Goal: Information Seeking & Learning: Learn about a topic

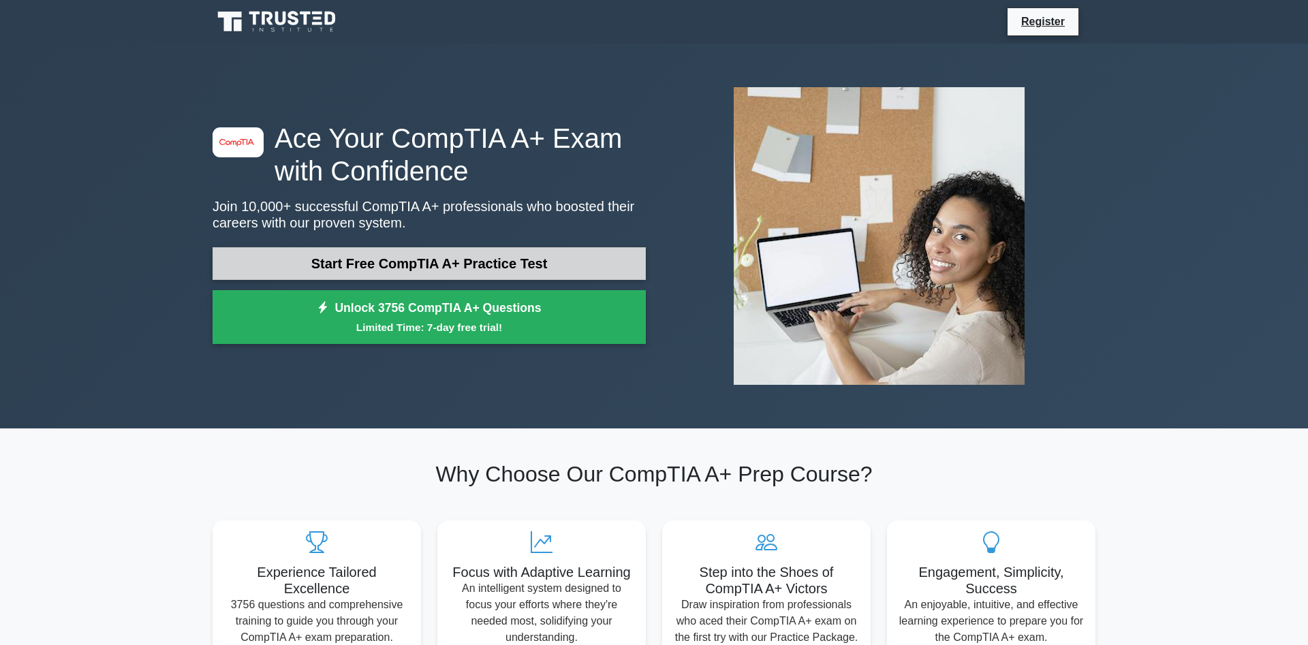
click at [484, 256] on link "Start Free CompTIA A+ Practice Test" at bounding box center [429, 263] width 433 height 33
click at [365, 259] on link "Start Free CompTIA A+ Practice Test" at bounding box center [429, 263] width 433 height 33
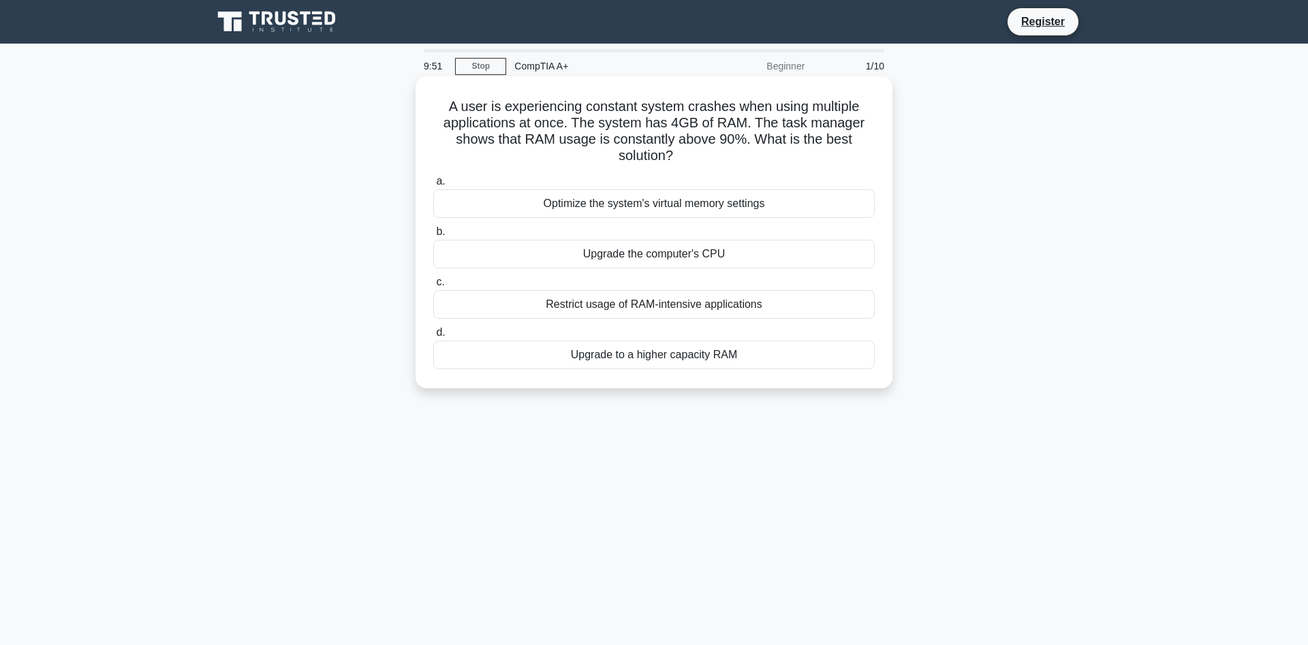
click at [529, 258] on div "Upgrade the computer's CPU" at bounding box center [654, 254] width 442 height 29
click at [433, 236] on input "b. Upgrade the computer's CPU" at bounding box center [433, 232] width 0 height 9
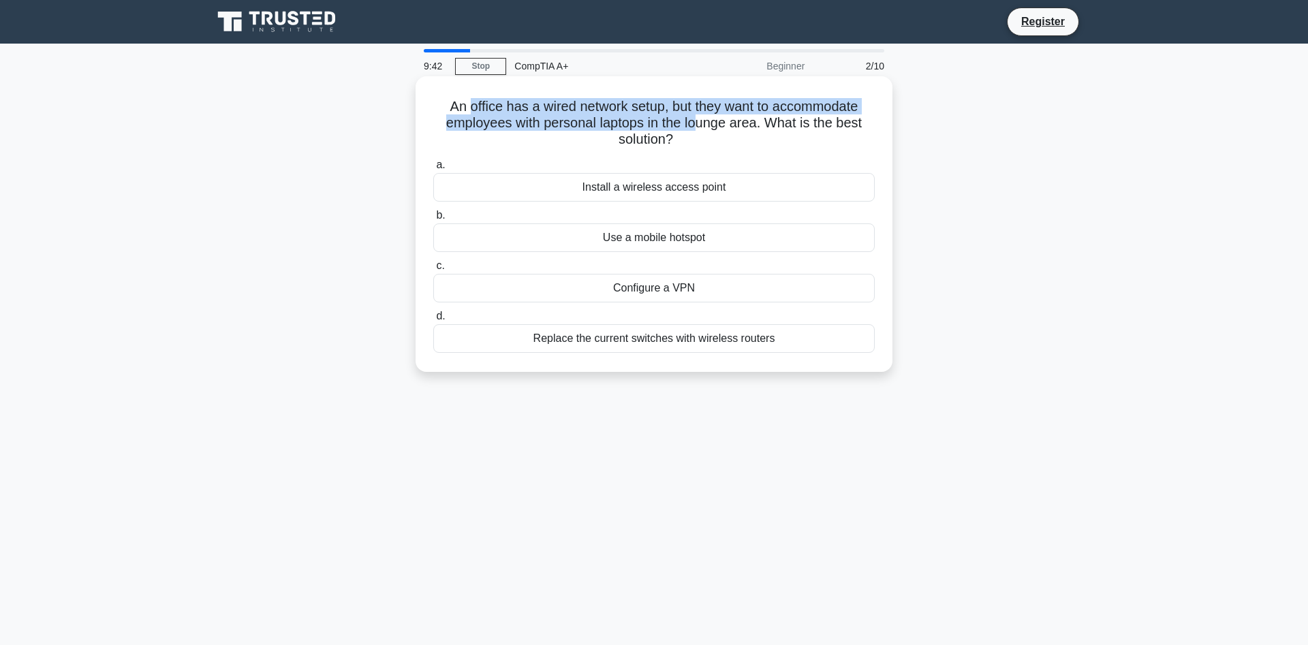
drag, startPoint x: 471, startPoint y: 106, endPoint x: 694, endPoint y: 121, distance: 224.0
click at [694, 121] on h5 "An office has a wired network setup, but they want to accommodate employees wit…" at bounding box center [654, 123] width 444 height 50
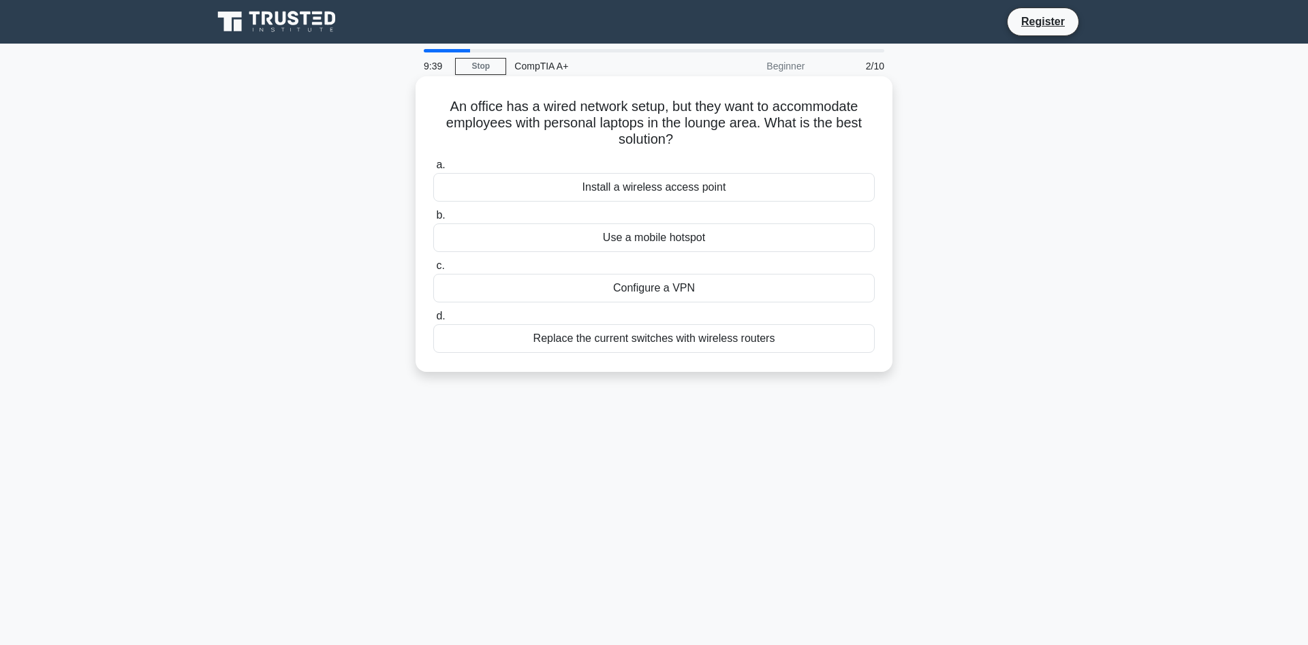
click at [692, 145] on h5 "An office has a wired network setup, but they want to accommodate employees wit…" at bounding box center [654, 123] width 444 height 50
click at [693, 194] on div "Install a wireless access point" at bounding box center [654, 187] width 442 height 29
click at [433, 170] on input "a. Install a wireless access point" at bounding box center [433, 165] width 0 height 9
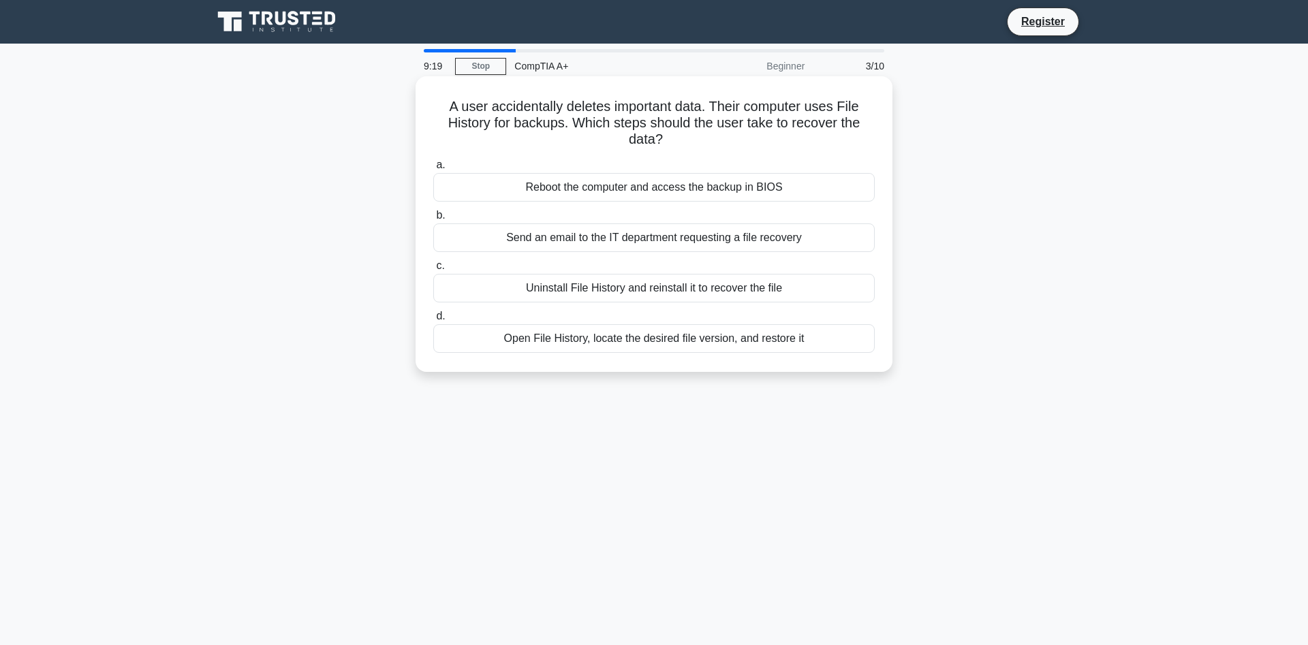
click at [645, 345] on div "Open File History, locate the desired file version, and restore it" at bounding box center [654, 338] width 442 height 29
click at [433, 321] on input "d. Open File History, locate the desired file version, and restore it" at bounding box center [433, 316] width 0 height 9
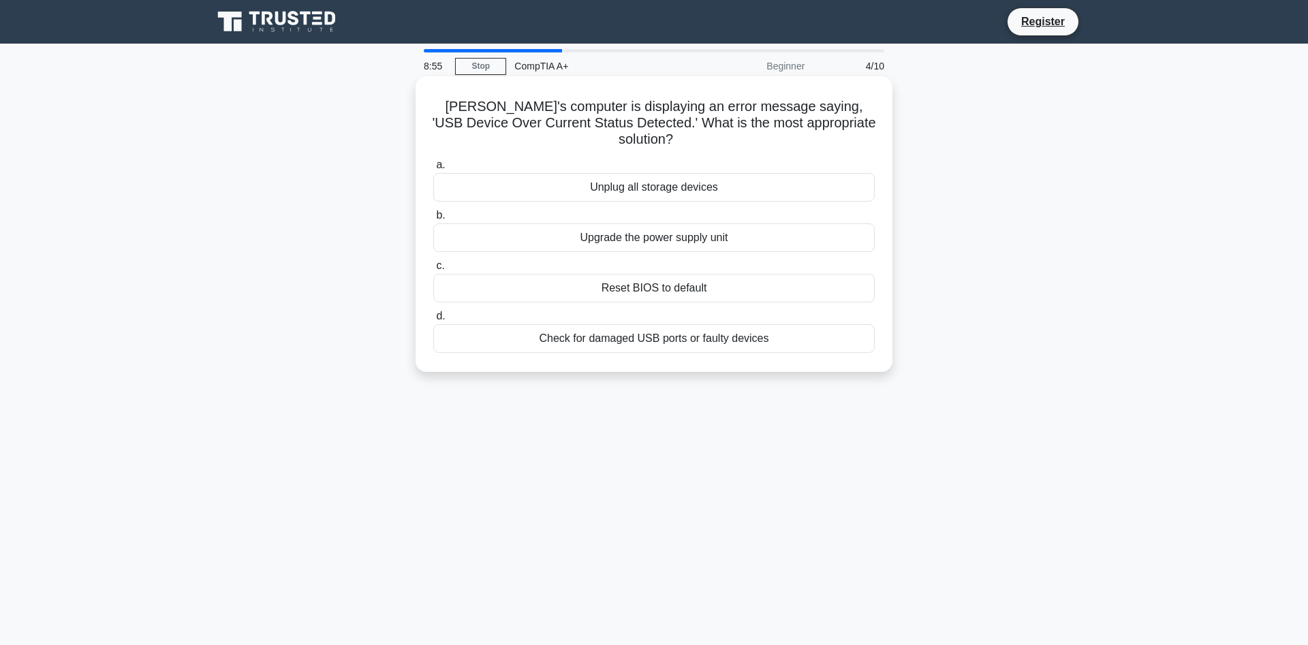
click at [619, 327] on div "Check for damaged USB ports or faulty devices" at bounding box center [654, 338] width 442 height 29
click at [433, 321] on input "d. Check for damaged USB ports or faulty devices" at bounding box center [433, 316] width 0 height 9
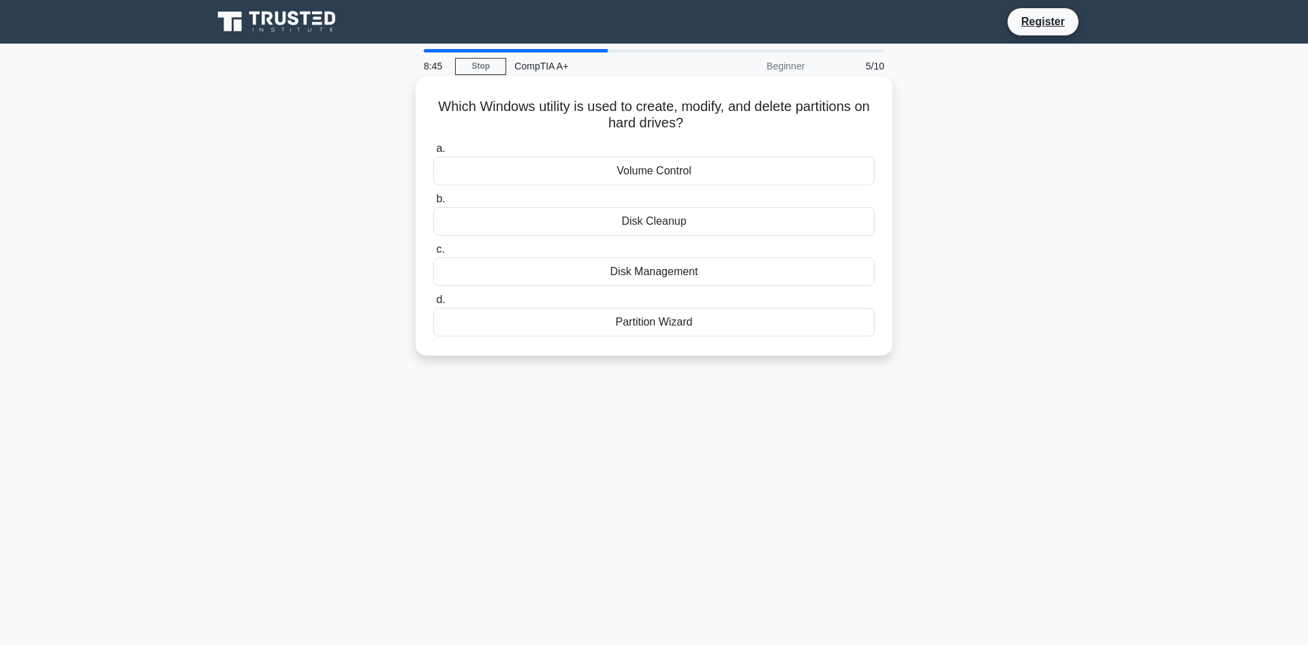
click at [619, 279] on div "Disk Management" at bounding box center [654, 272] width 442 height 29
click at [433, 254] on input "c. Disk Management" at bounding box center [433, 249] width 0 height 9
click at [639, 277] on div "PS/2 port" at bounding box center [654, 272] width 442 height 29
click at [433, 254] on input "c. PS/2 port" at bounding box center [433, 249] width 0 height 9
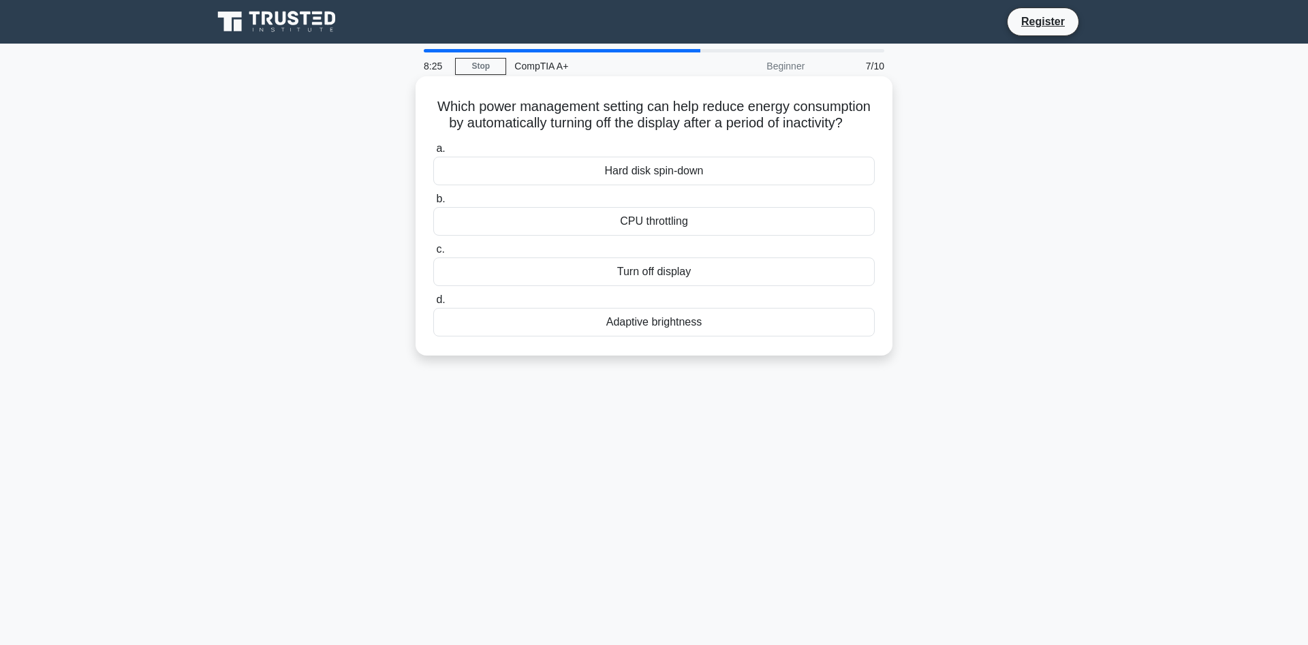
click at [630, 272] on div "Turn off display" at bounding box center [654, 272] width 442 height 29
click at [433, 254] on input "c. Turn off display" at bounding box center [433, 249] width 0 height 9
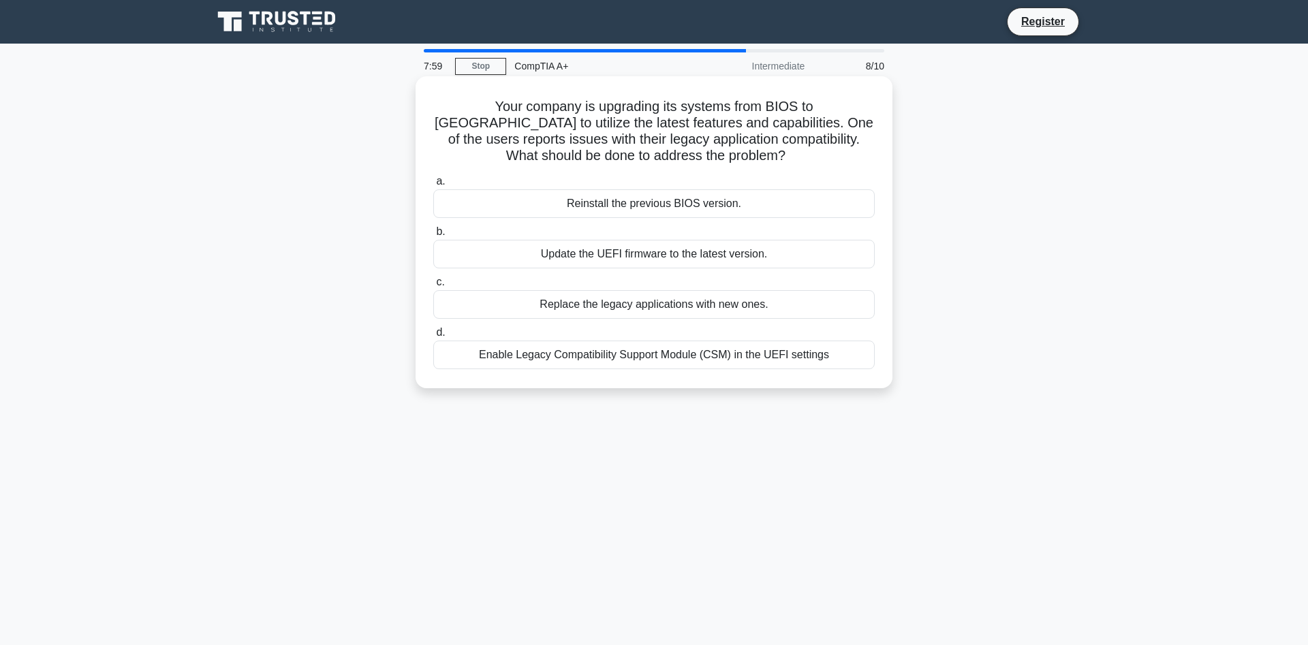
click at [598, 260] on div "Update the UEFI firmware to the latest version." at bounding box center [654, 254] width 442 height 29
click at [433, 236] on input "b. Update the UEFI firmware to the latest version." at bounding box center [433, 232] width 0 height 9
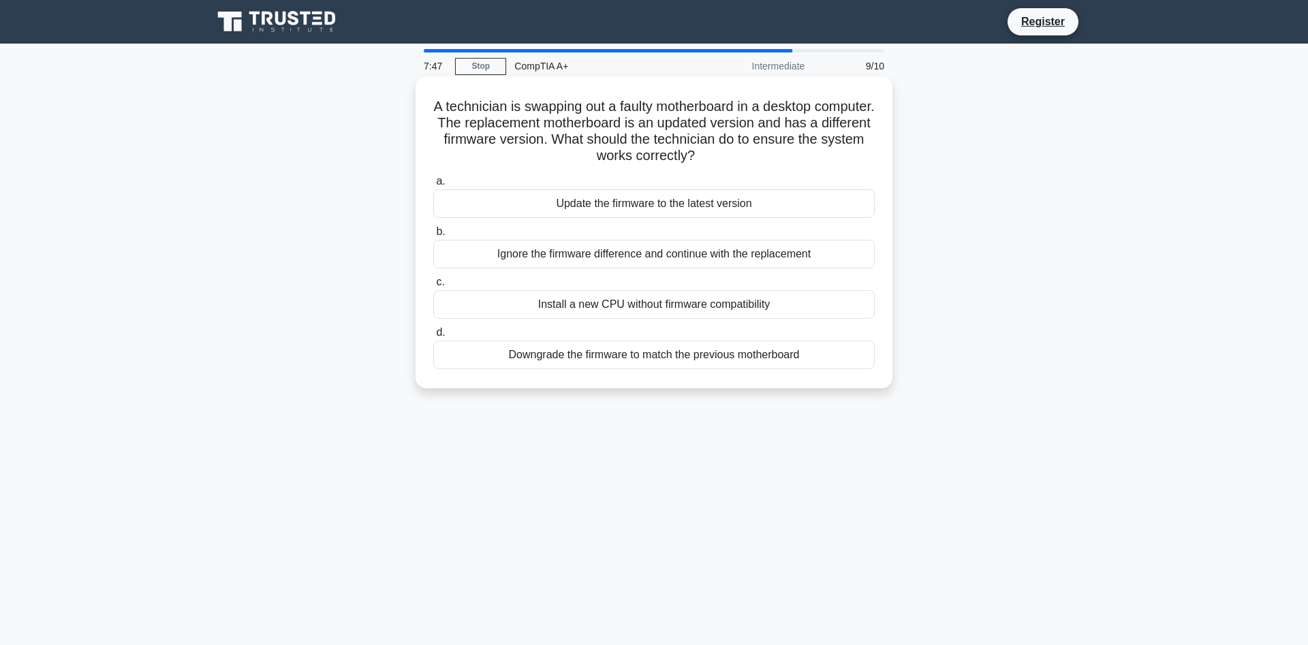
click at [574, 200] on div "Update the firmware to the latest version" at bounding box center [654, 203] width 442 height 29
click at [433, 186] on input "a. Update the firmware to the latest version" at bounding box center [433, 181] width 0 height 9
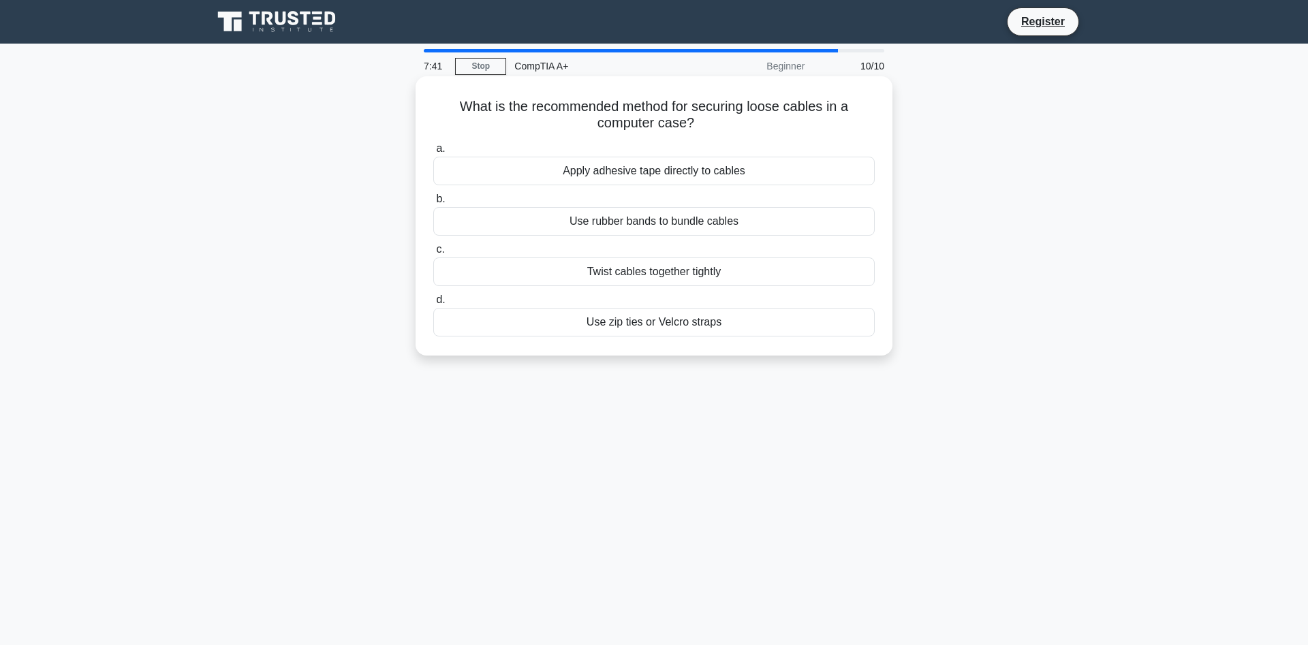
click at [542, 324] on div "Use zip ties or Velcro straps" at bounding box center [654, 322] width 442 height 29
click at [433, 305] on input "d. Use zip ties or Velcro straps" at bounding box center [433, 300] width 0 height 9
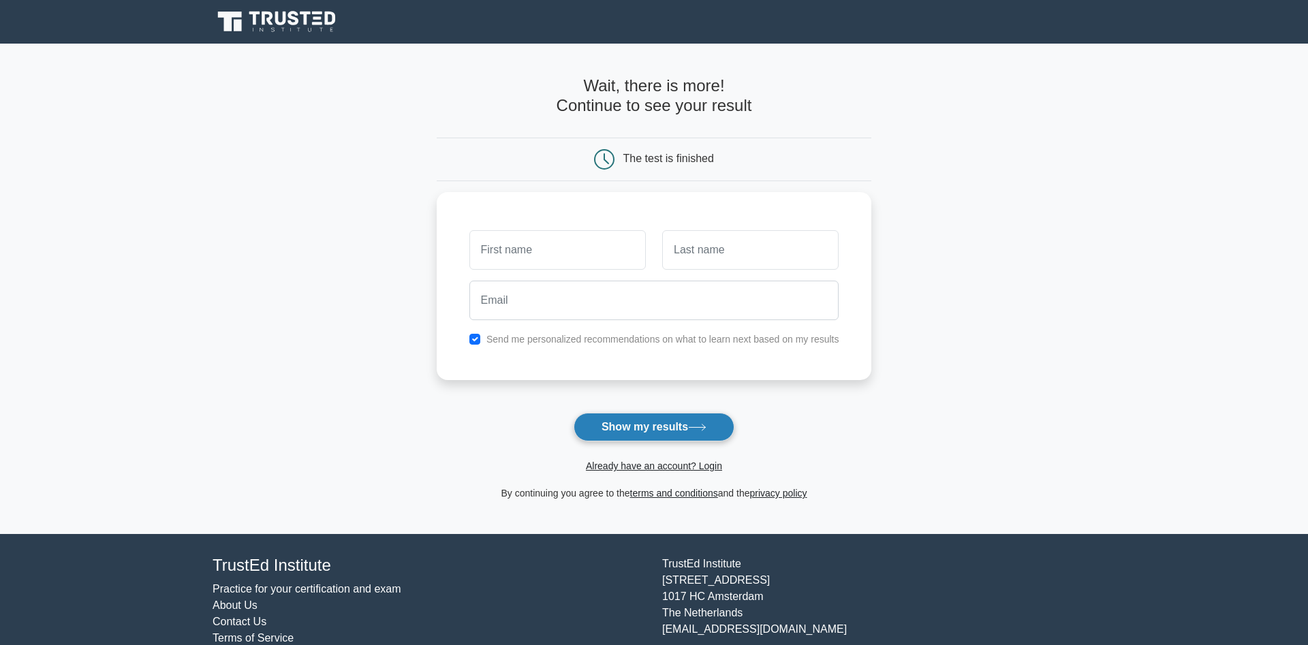
click at [639, 435] on button "Show my results" at bounding box center [654, 427] width 161 height 29
